Goal: Information Seeking & Learning: Learn about a topic

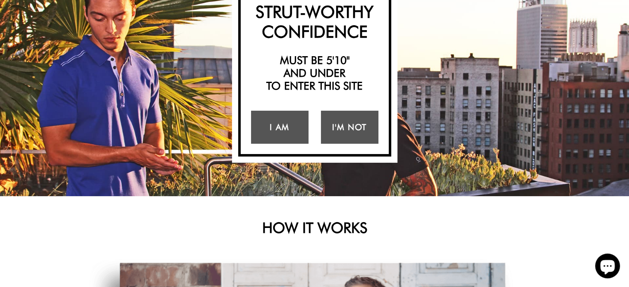
scroll to position [91, 0]
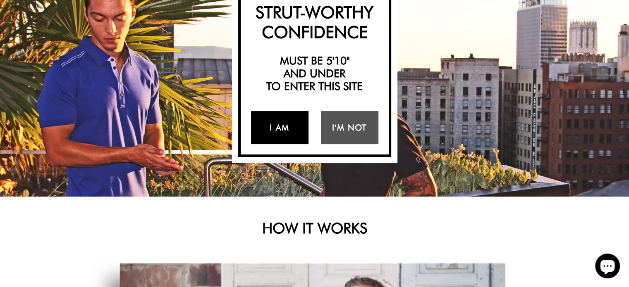
click at [282, 117] on link "I Am" at bounding box center [279, 127] width 57 height 33
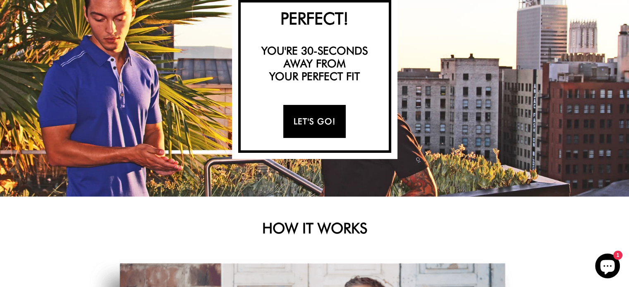
click at [315, 112] on link "Let's Go!" at bounding box center [314, 121] width 62 height 33
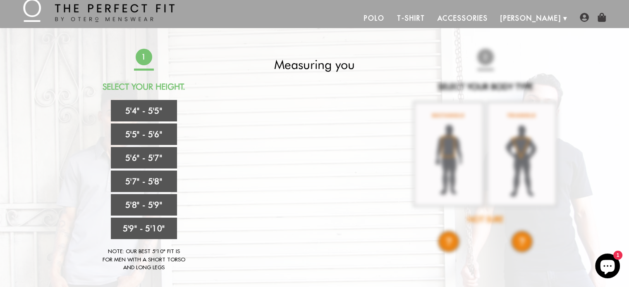
scroll to position [14, 0]
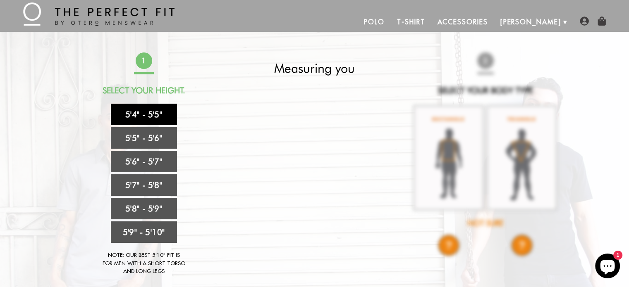
click at [138, 120] on link "5'4" - 5'5"" at bounding box center [144, 114] width 66 height 21
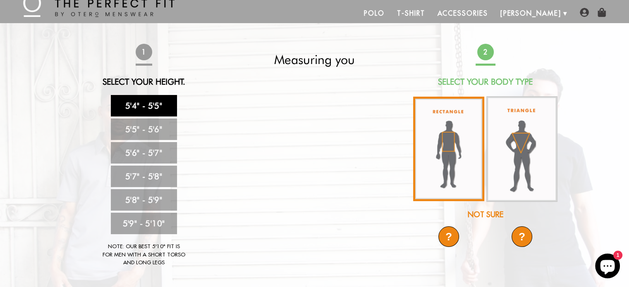
scroll to position [20, 0]
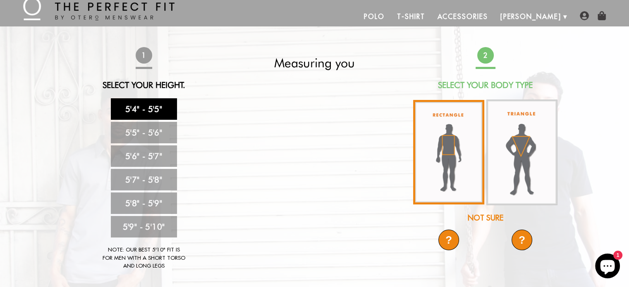
click at [455, 180] on img at bounding box center [448, 152] width 71 height 105
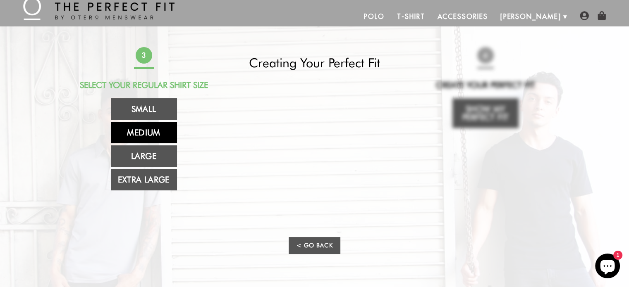
click at [145, 139] on link "Medium" at bounding box center [144, 132] width 66 height 21
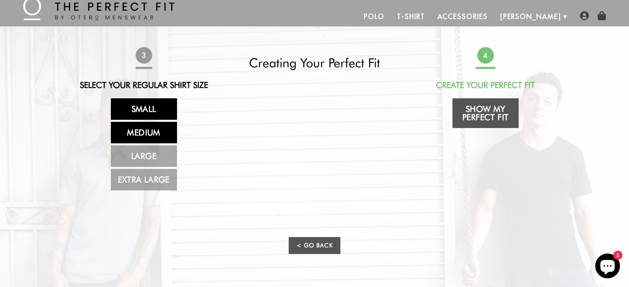
click at [155, 117] on link "Small" at bounding box center [144, 108] width 66 height 21
click at [159, 134] on link "Medium" at bounding box center [144, 132] width 66 height 21
click at [158, 108] on link "Small" at bounding box center [144, 108] width 66 height 21
click at [160, 130] on link "Medium" at bounding box center [144, 132] width 66 height 21
click at [160, 114] on link "Small" at bounding box center [144, 108] width 66 height 21
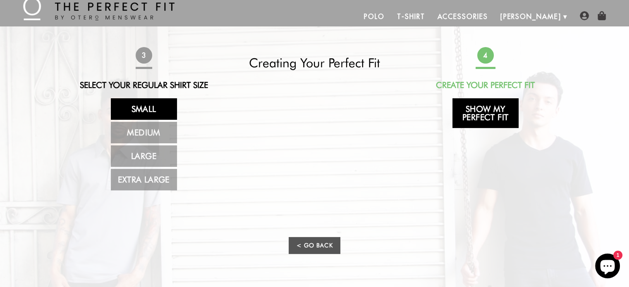
click at [477, 115] on link "Show My Perfect Fit" at bounding box center [485, 113] width 66 height 30
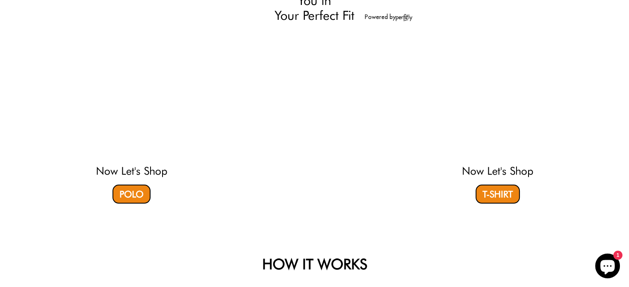
scroll to position [83, 0]
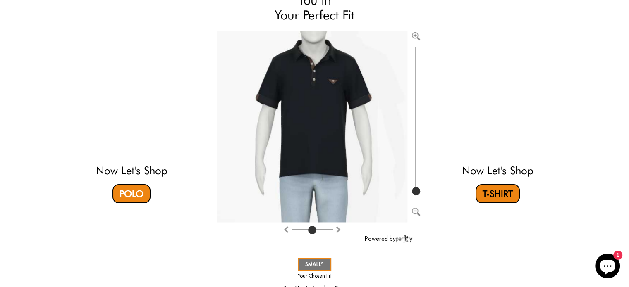
click at [489, 198] on link "T-Shirt" at bounding box center [497, 193] width 44 height 19
click at [145, 142] on video at bounding box center [131, 95] width 246 height 123
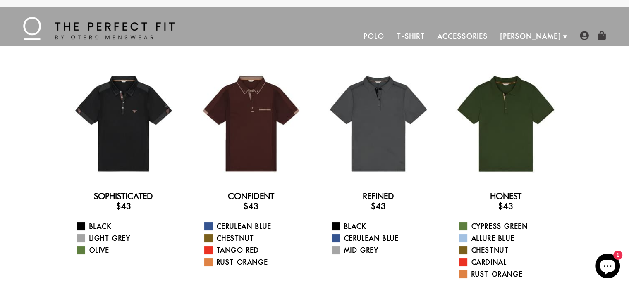
click at [494, 36] on link "Accessories" at bounding box center [462, 36] width 63 height 20
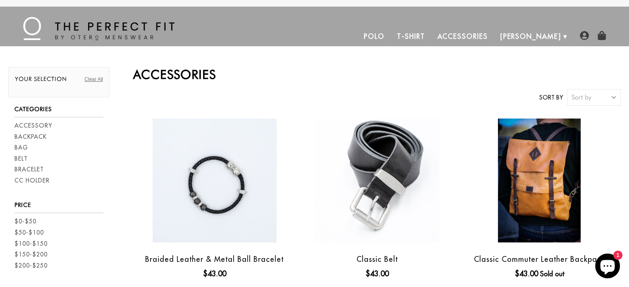
click at [391, 34] on link "Polo" at bounding box center [374, 36] width 33 height 20
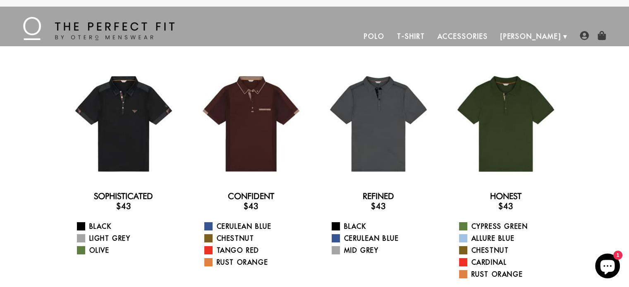
click at [431, 36] on link "T-Shirt" at bounding box center [411, 36] width 40 height 20
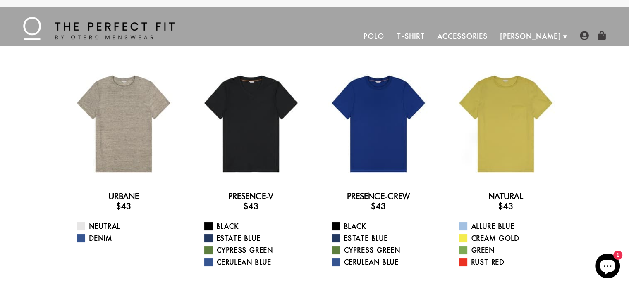
click at [391, 38] on link "Polo" at bounding box center [374, 36] width 33 height 20
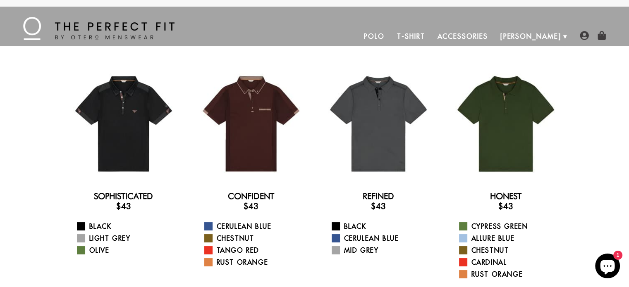
click at [303, 29] on ul "Polo T-Shirt Accessories [PERSON_NAME] About Us How We Do It" at bounding box center [370, 36] width 393 height 20
